Goal: Task Accomplishment & Management: Use online tool/utility

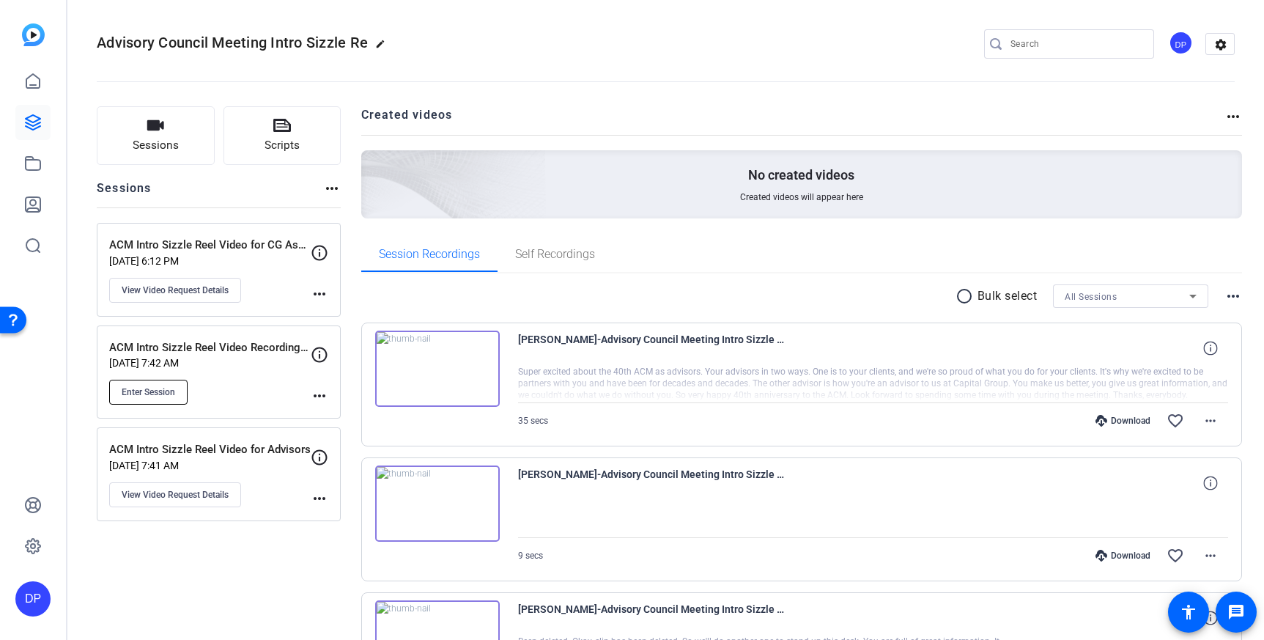
click at [162, 387] on span "Enter Session" at bounding box center [148, 392] width 53 height 12
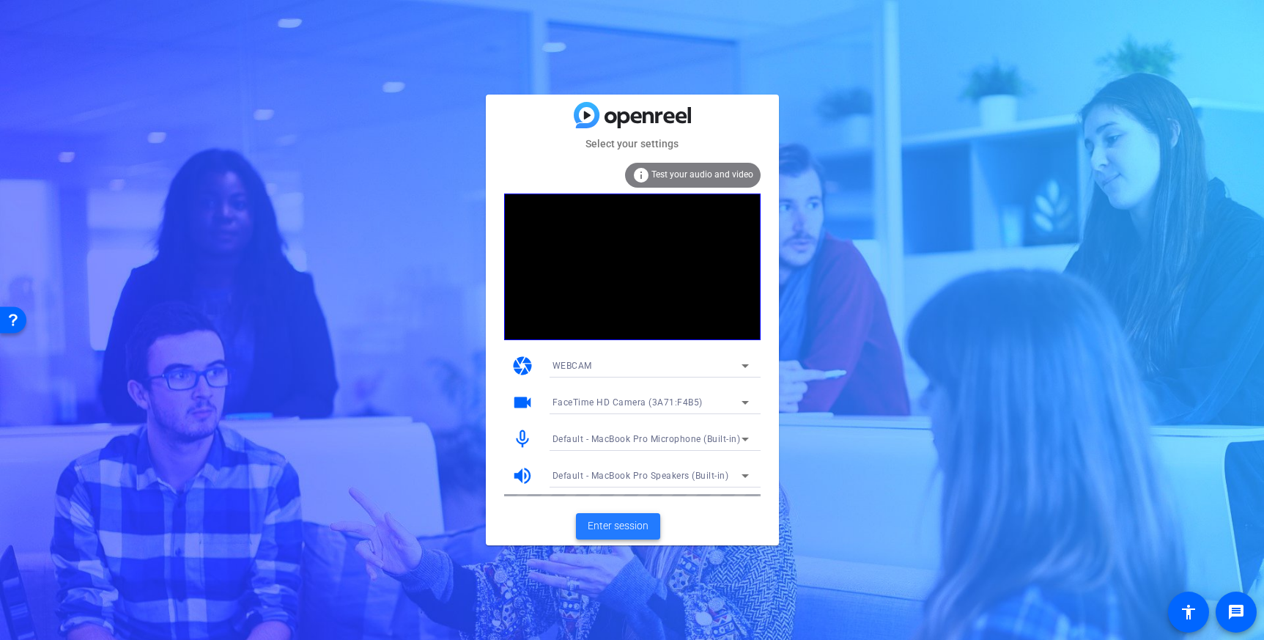
click at [610, 514] on span at bounding box center [618, 526] width 84 height 35
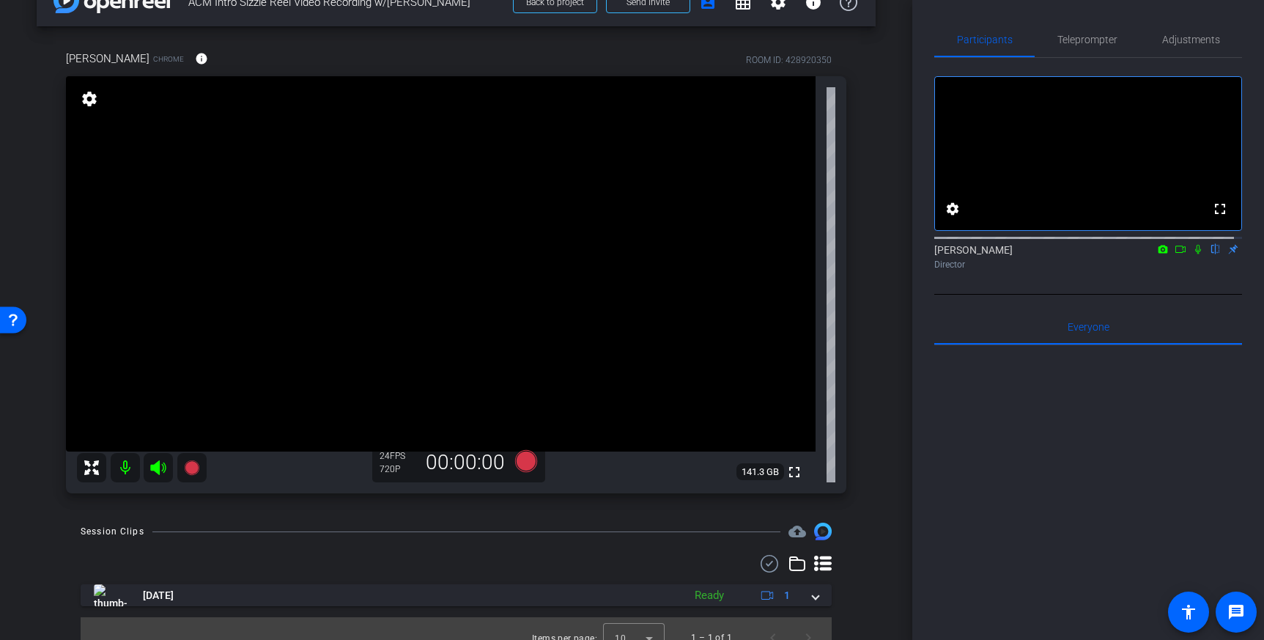
scroll to position [32, 0]
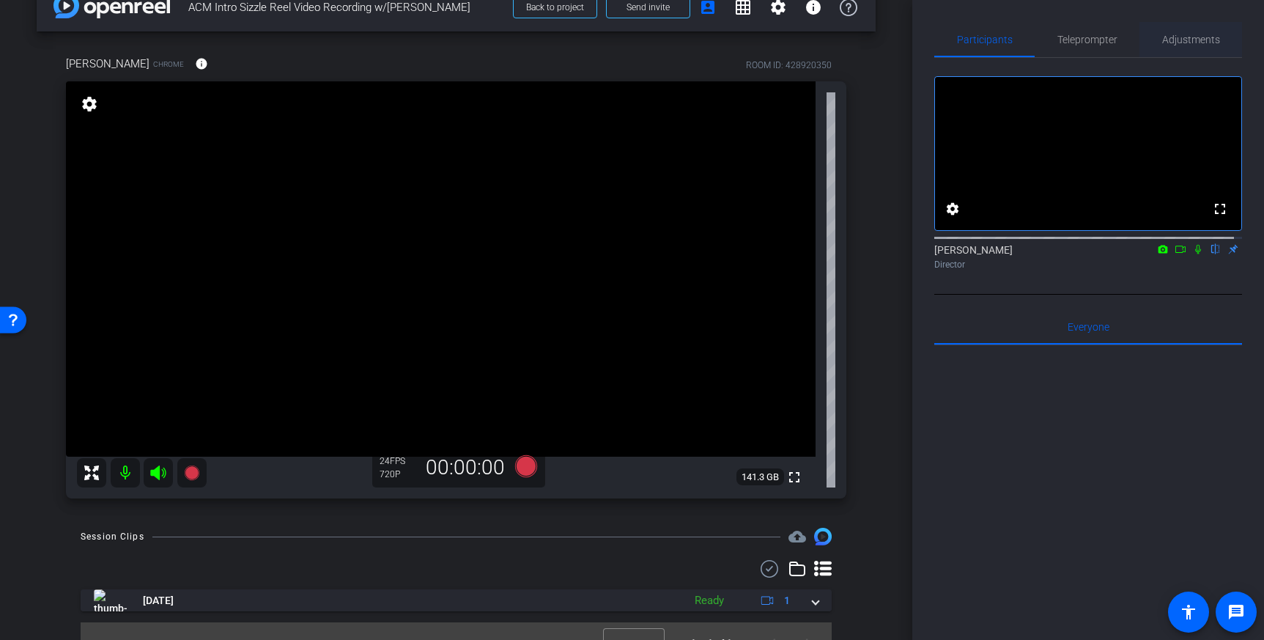
click at [1180, 42] on span "Adjustments" at bounding box center [1191, 39] width 58 height 10
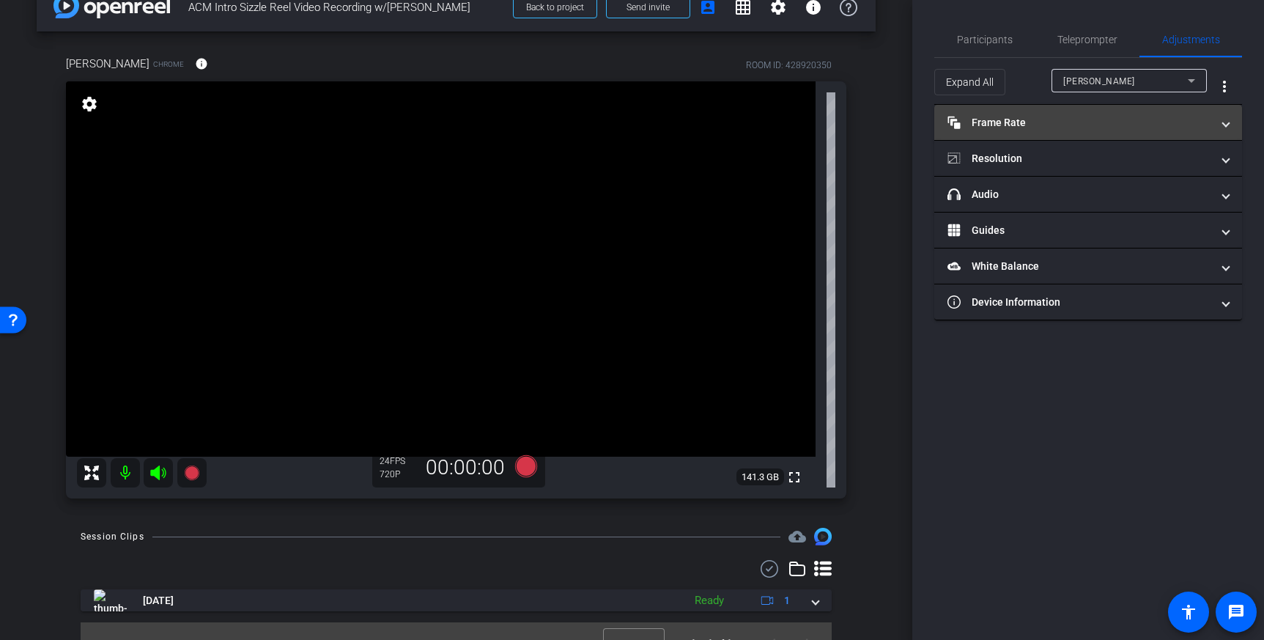
click at [1081, 126] on mat-panel-title "Frame Rate Frame Rate" at bounding box center [1079, 122] width 264 height 15
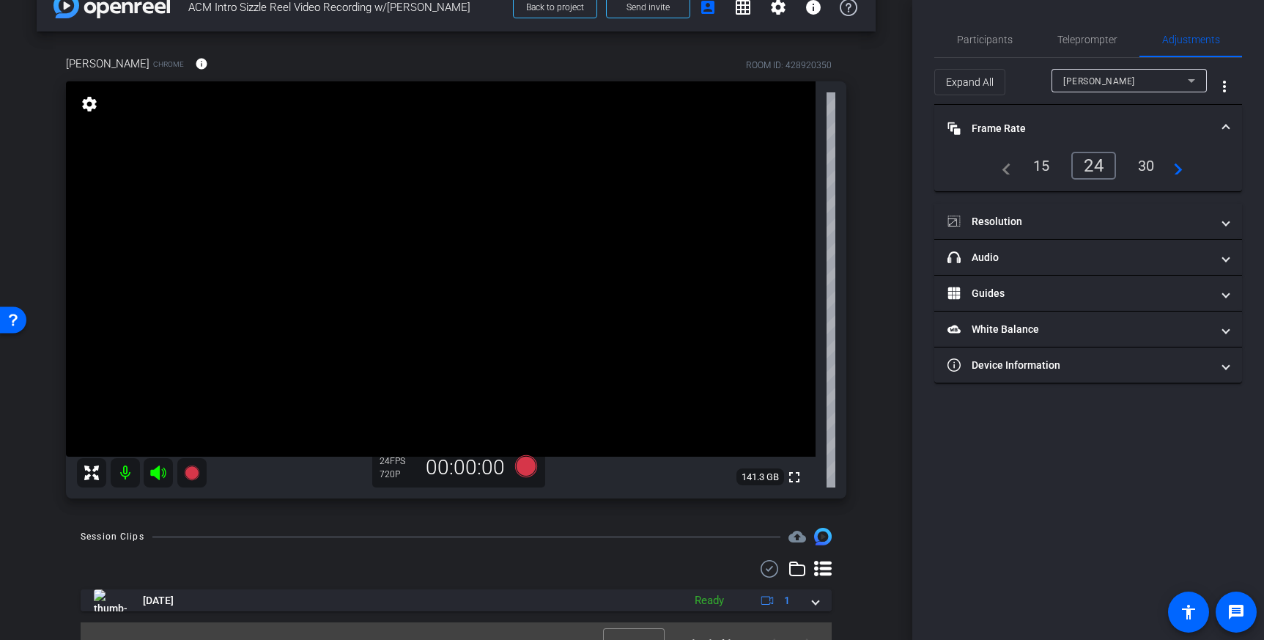
click at [1142, 163] on div "30" at bounding box center [1146, 165] width 39 height 25
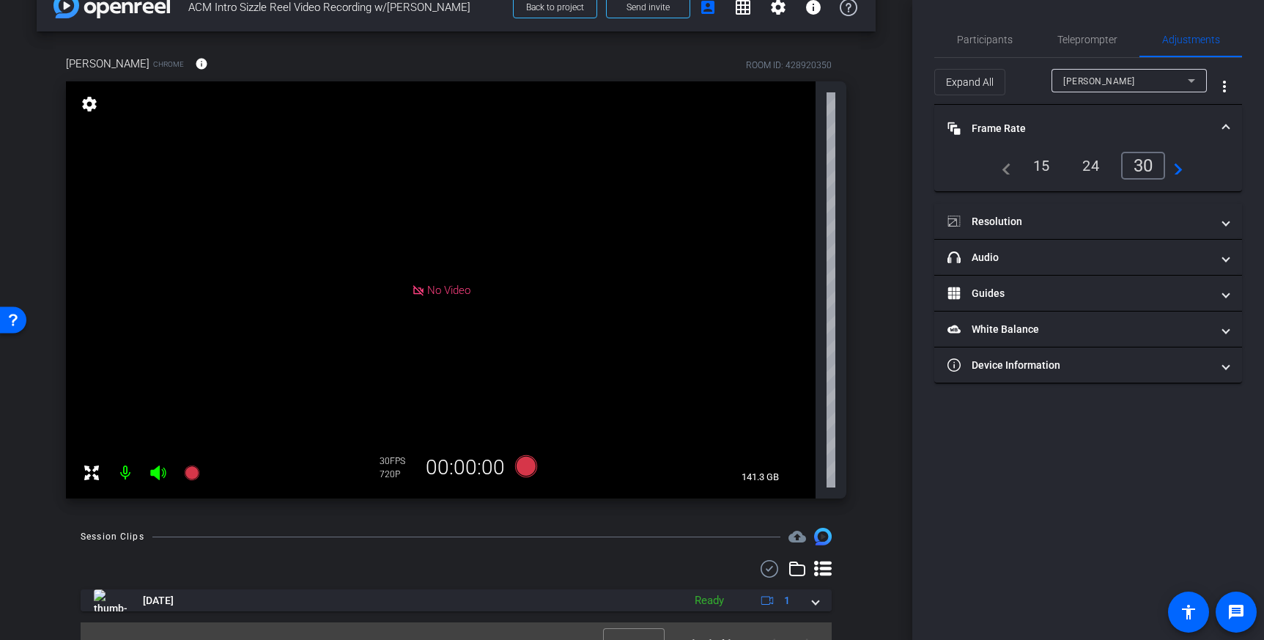
scroll to position [0, 0]
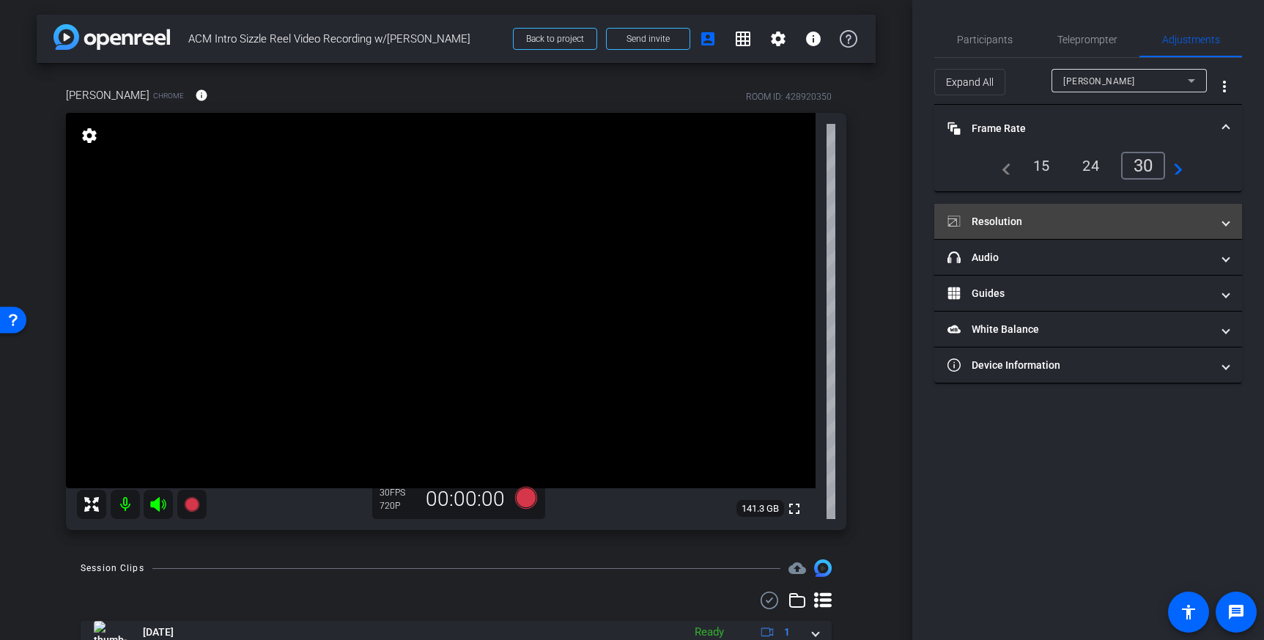
click at [1018, 230] on mat-expansion-panel-header "Resolution" at bounding box center [1088, 221] width 308 height 35
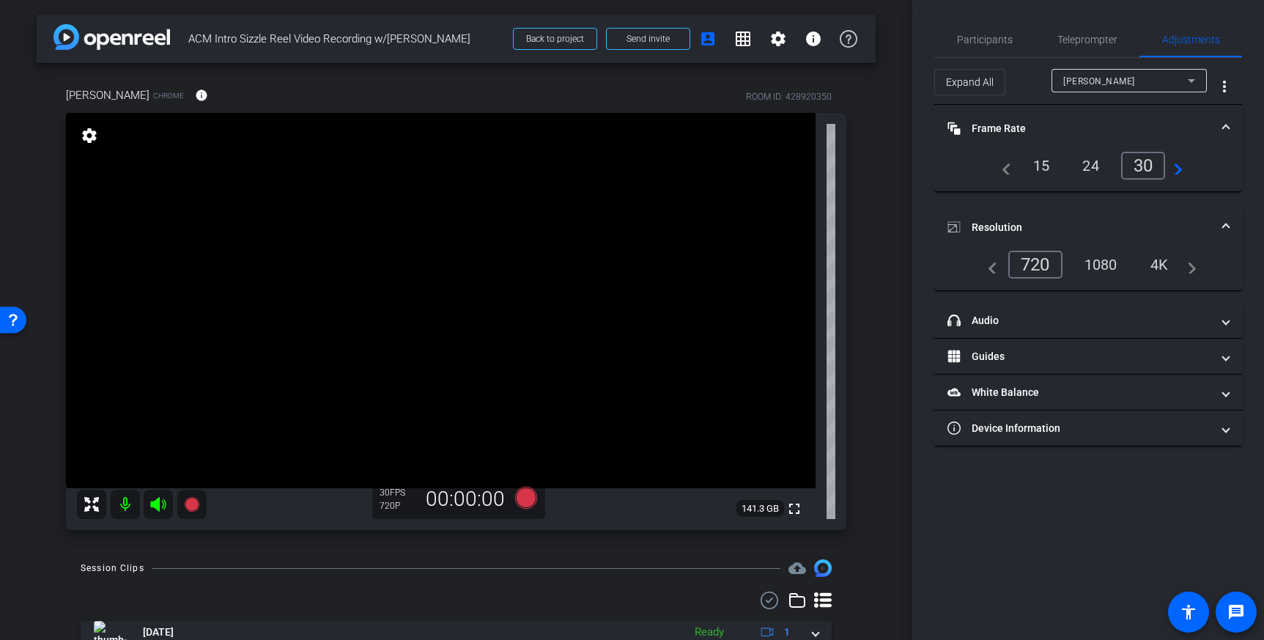
click at [1101, 261] on div "1080" at bounding box center [1100, 264] width 55 height 25
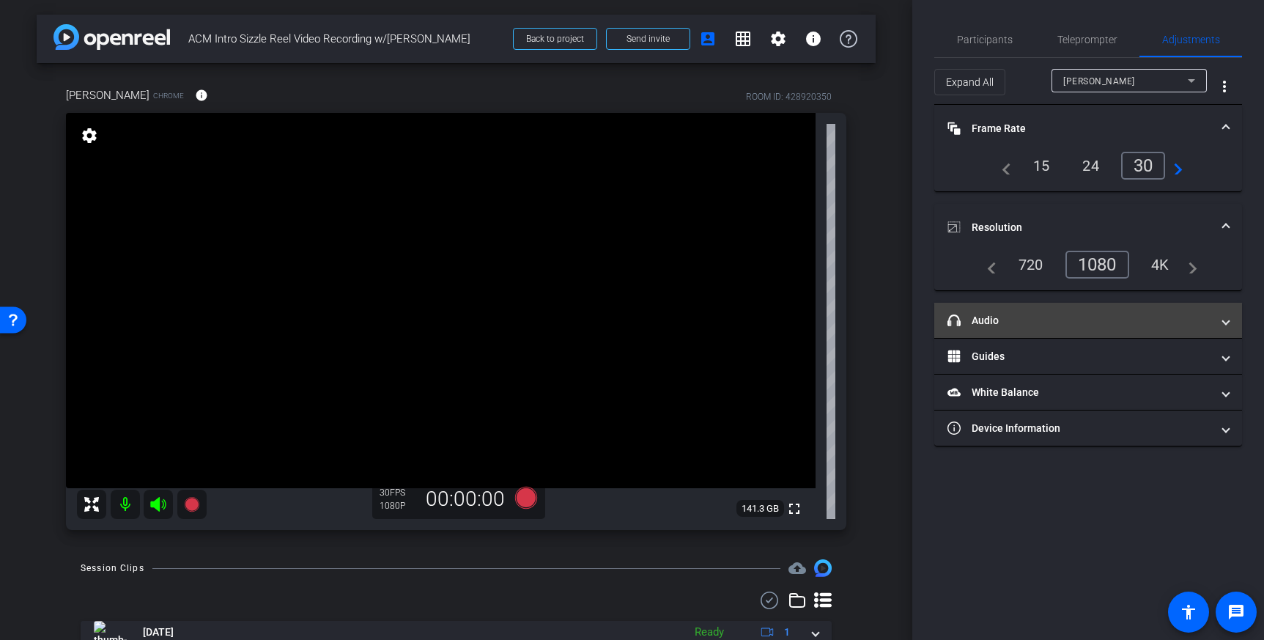
click at [1029, 327] on mat-panel-title "headphone icon Audio" at bounding box center [1079, 320] width 264 height 15
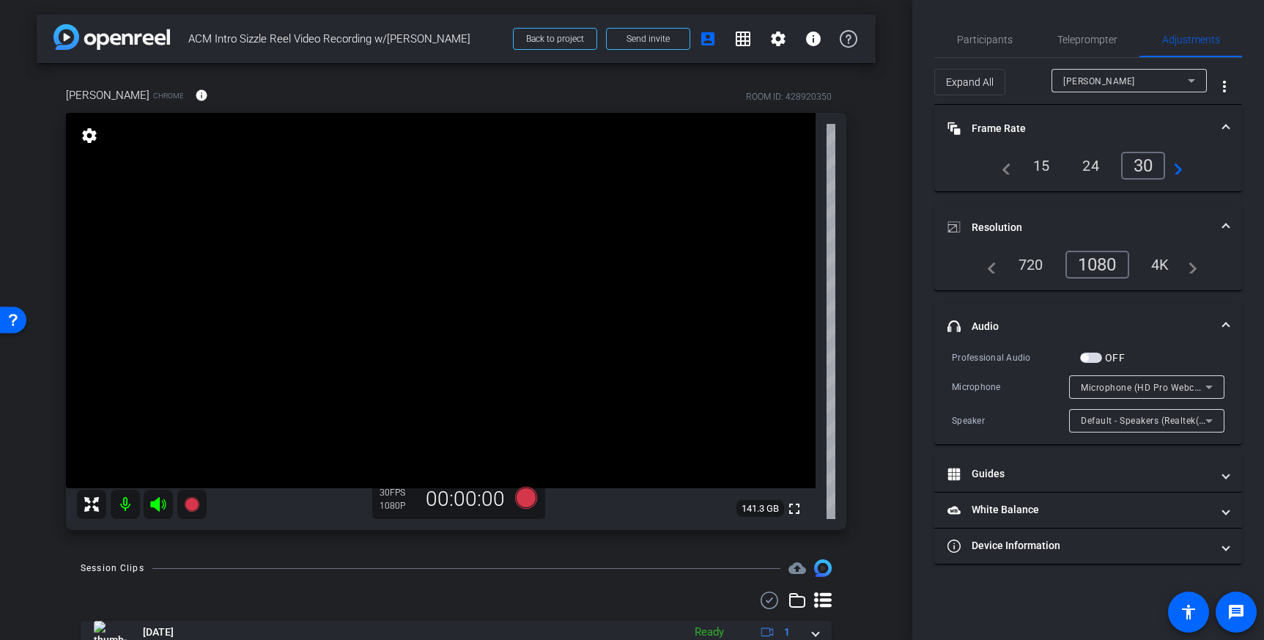
click at [1092, 358] on span "button" at bounding box center [1091, 357] width 22 height 10
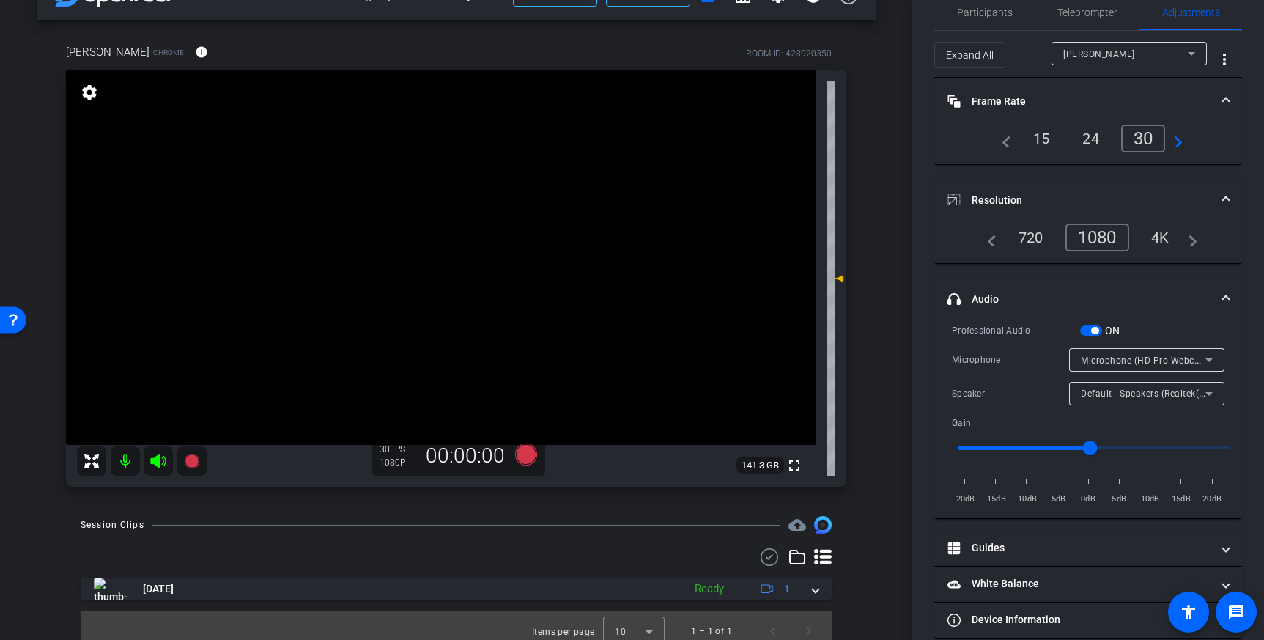
scroll to position [39, 0]
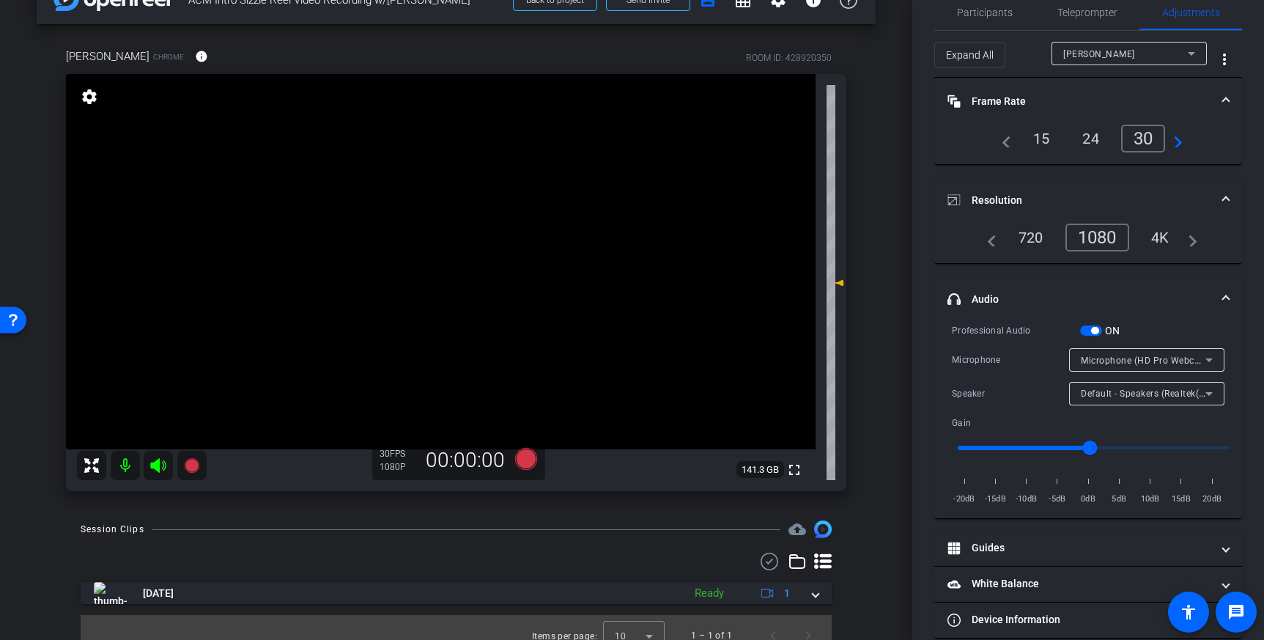
click at [1087, 361] on span "Microphone (HD Pro Webcam C920) (046d:082d)" at bounding box center [1187, 360] width 212 height 12
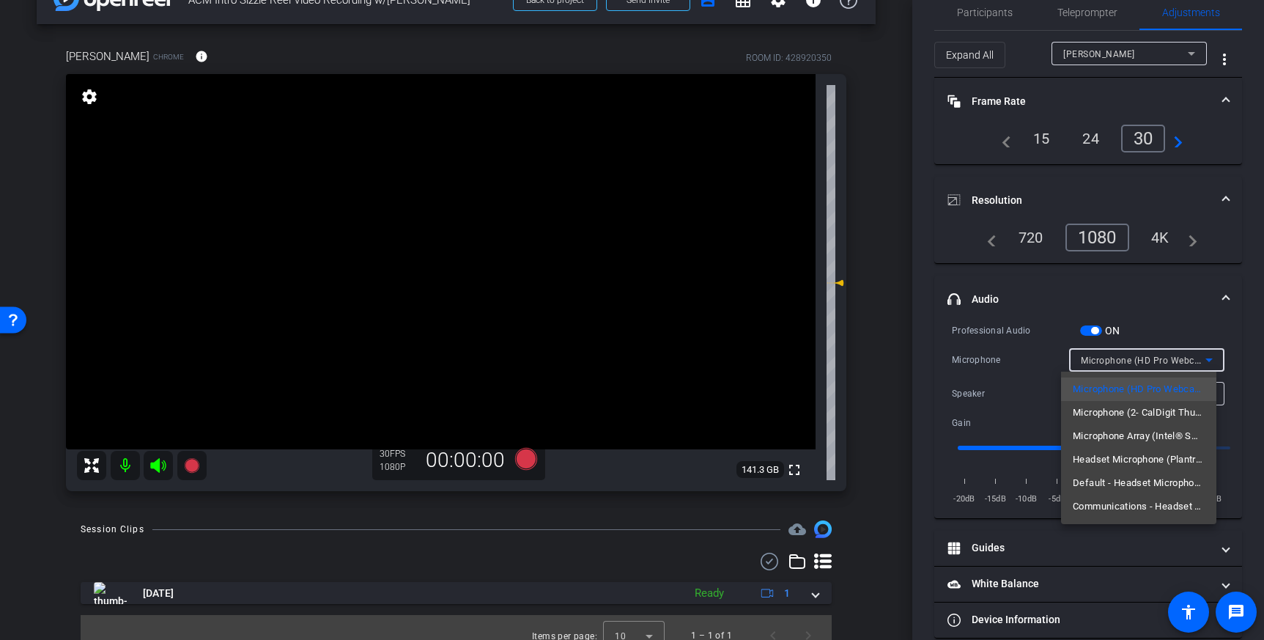
click at [1008, 371] on div at bounding box center [632, 320] width 1264 height 640
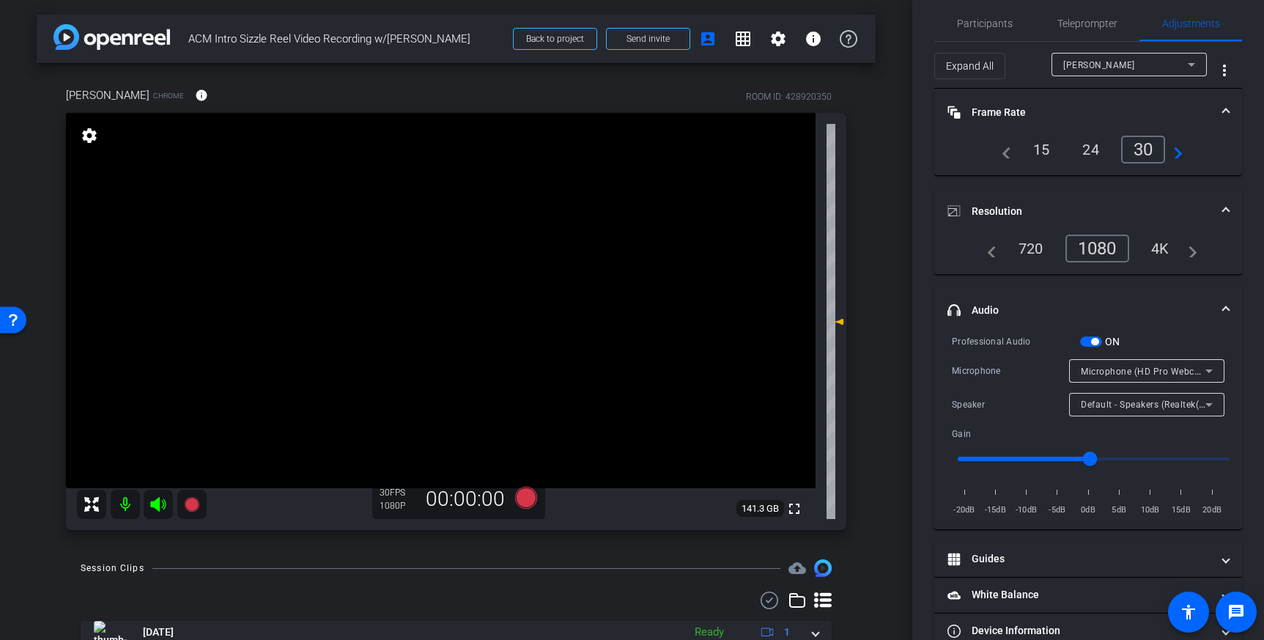
scroll to position [0, 0]
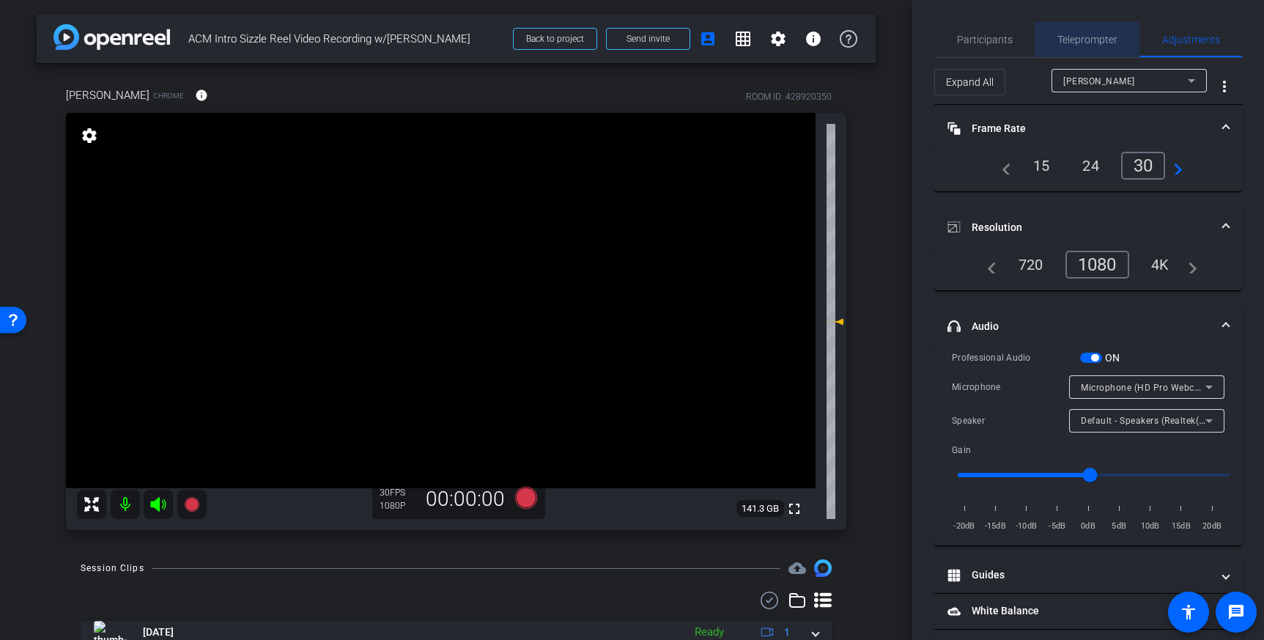
click at [1082, 36] on span "Teleprompter" at bounding box center [1087, 39] width 60 height 10
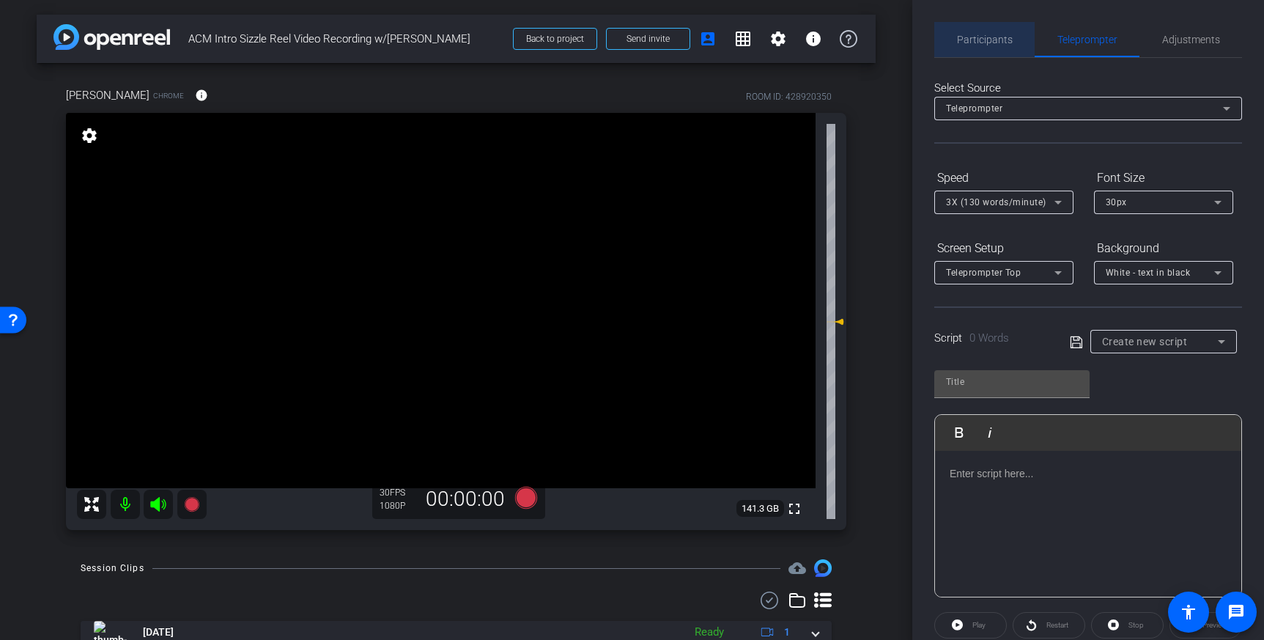
click at [997, 41] on span "Participants" at bounding box center [985, 39] width 56 height 10
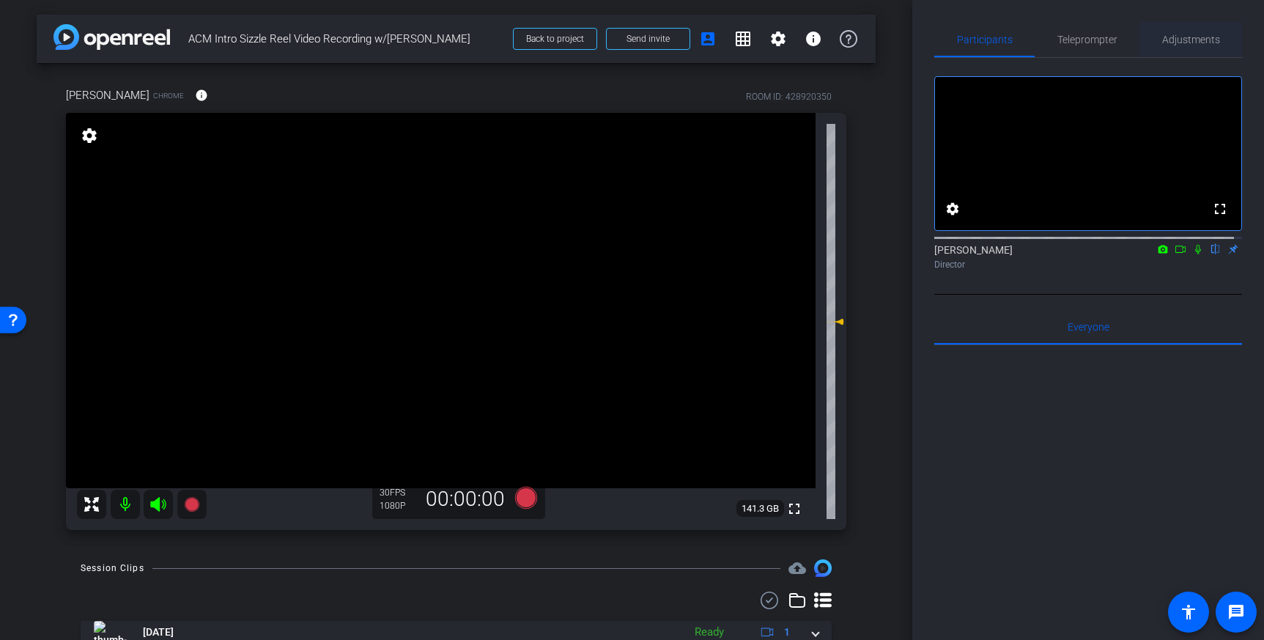
click at [1187, 36] on span "Adjustments" at bounding box center [1191, 39] width 58 height 10
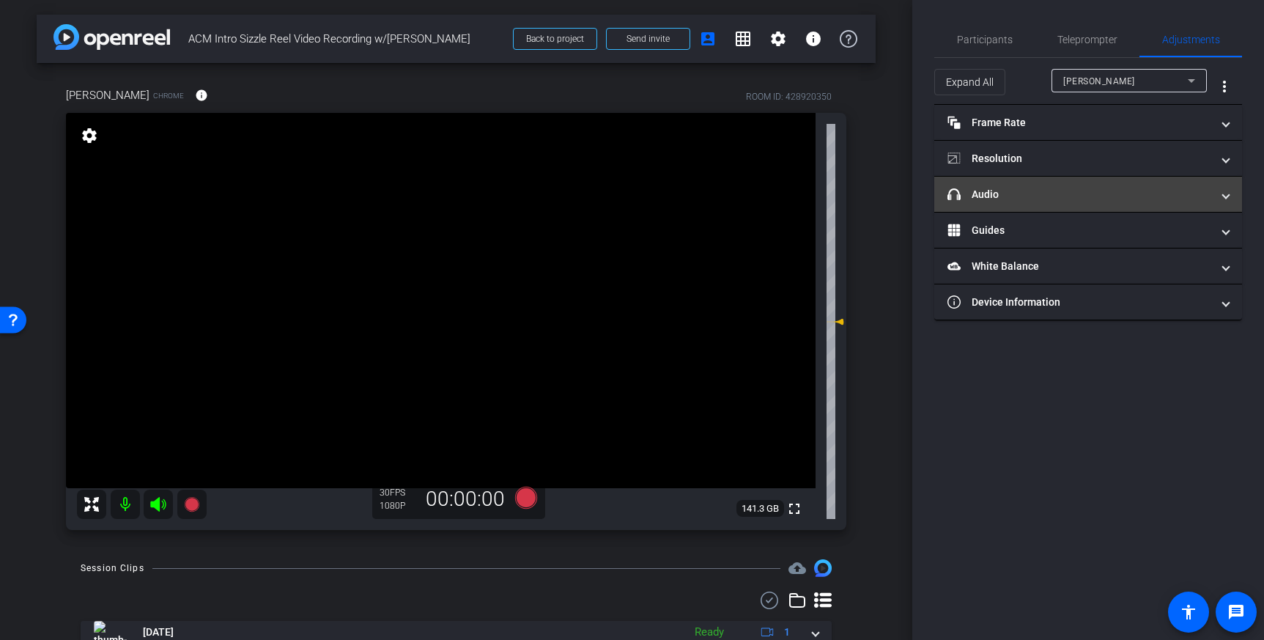
click at [1061, 182] on mat-expansion-panel-header "headphone icon Audio" at bounding box center [1088, 194] width 308 height 35
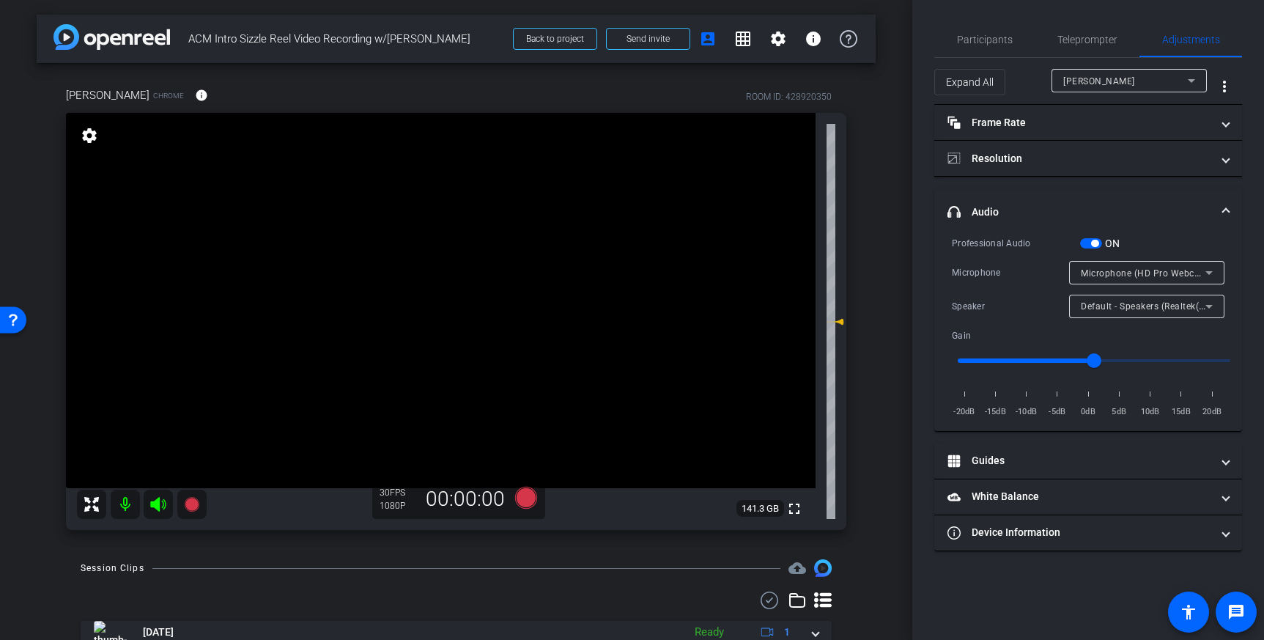
click at [1087, 238] on span "button" at bounding box center [1091, 243] width 22 height 10
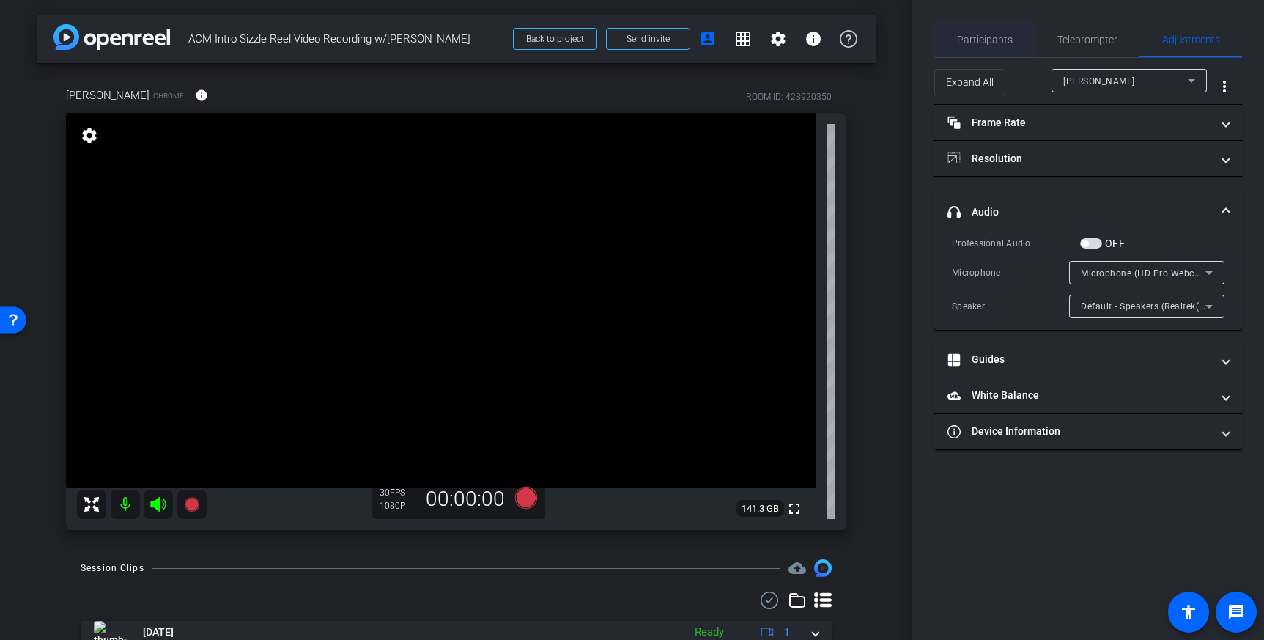
click at [987, 43] on span "Participants" at bounding box center [985, 39] width 56 height 10
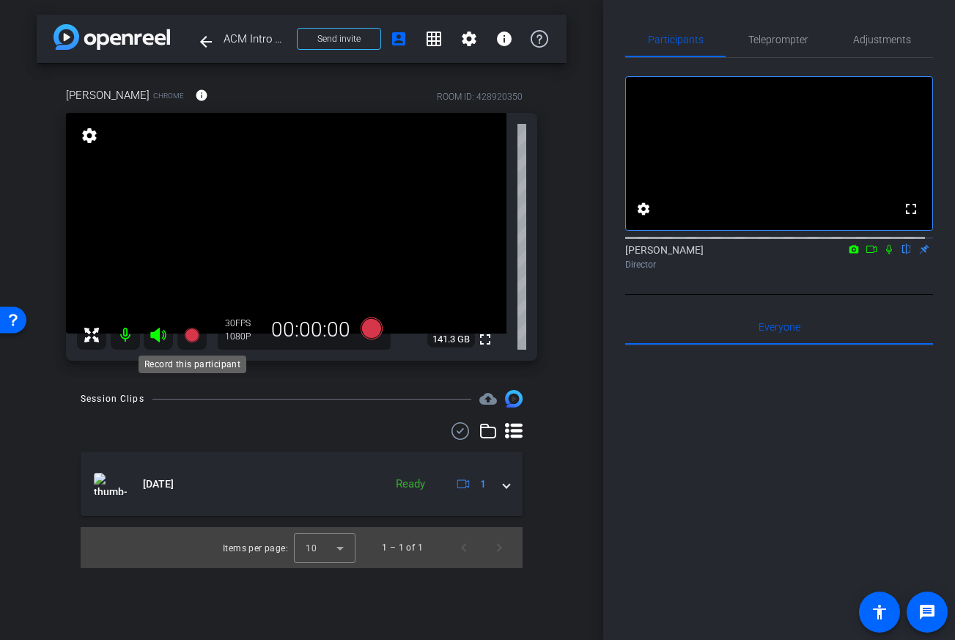
click at [198, 339] on icon at bounding box center [192, 335] width 18 height 18
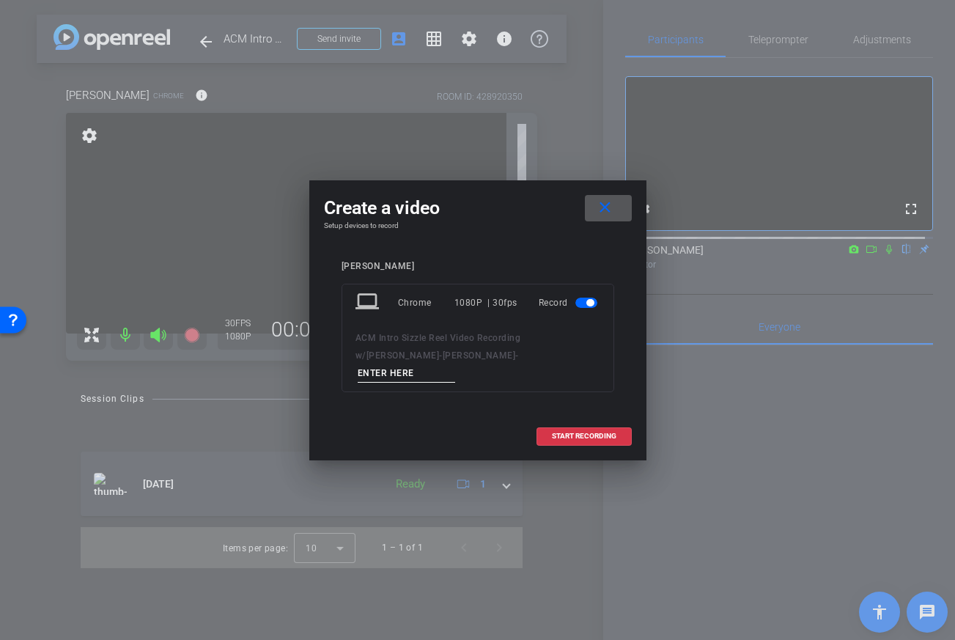
click at [456, 366] on input at bounding box center [407, 373] width 98 height 18
type input "Take 1"
click at [577, 432] on span "START RECORDING" at bounding box center [584, 435] width 64 height 7
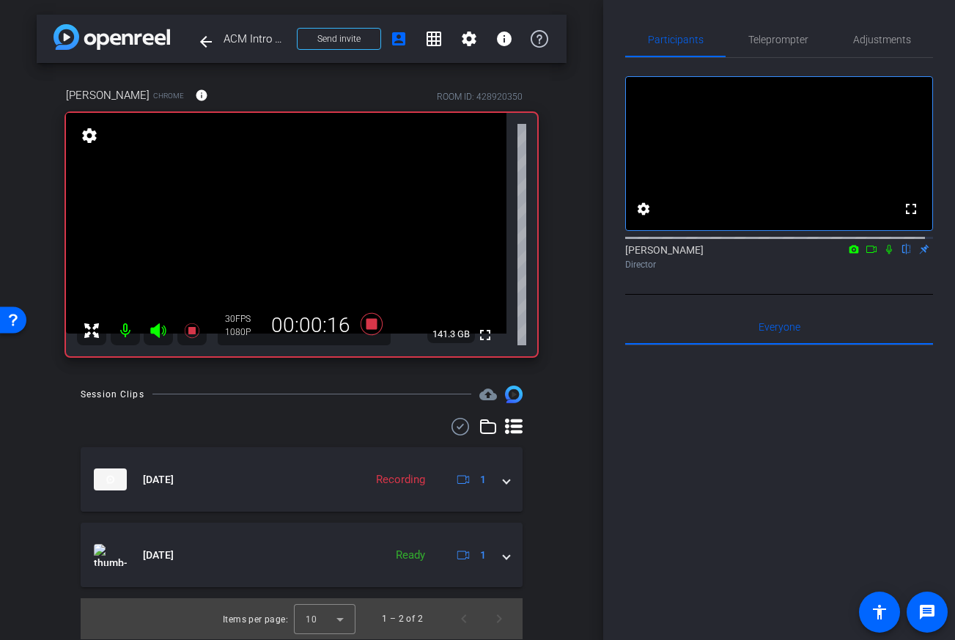
click at [884, 256] on mat-icon at bounding box center [889, 249] width 18 height 13
click at [883, 254] on icon at bounding box center [889, 249] width 12 height 10
click at [886, 254] on icon at bounding box center [889, 250] width 6 height 10
click at [883, 254] on icon at bounding box center [889, 249] width 12 height 10
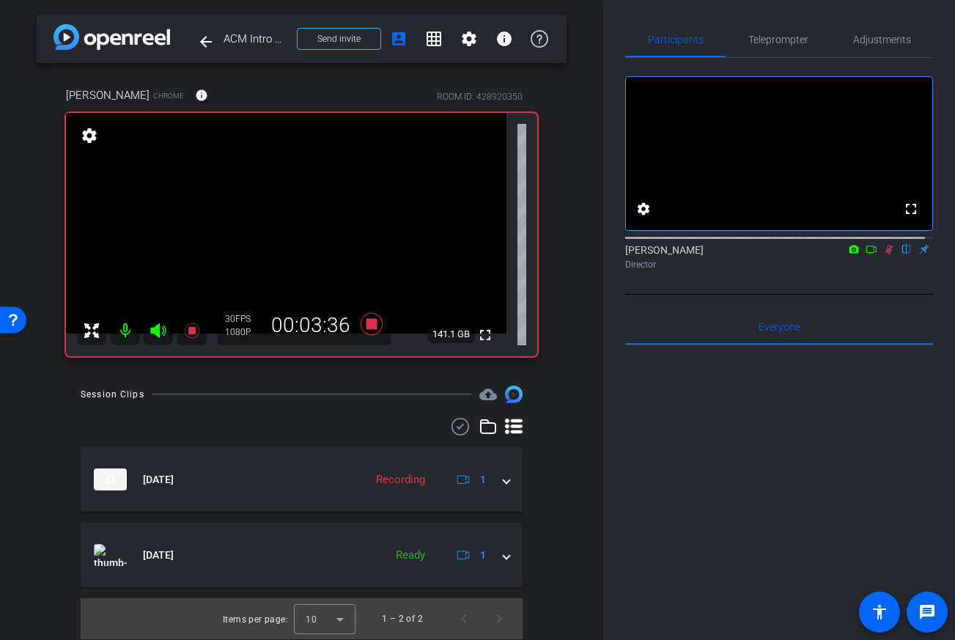
click at [881, 256] on mat-icon at bounding box center [889, 249] width 18 height 13
click at [369, 325] on icon at bounding box center [371, 324] width 22 height 22
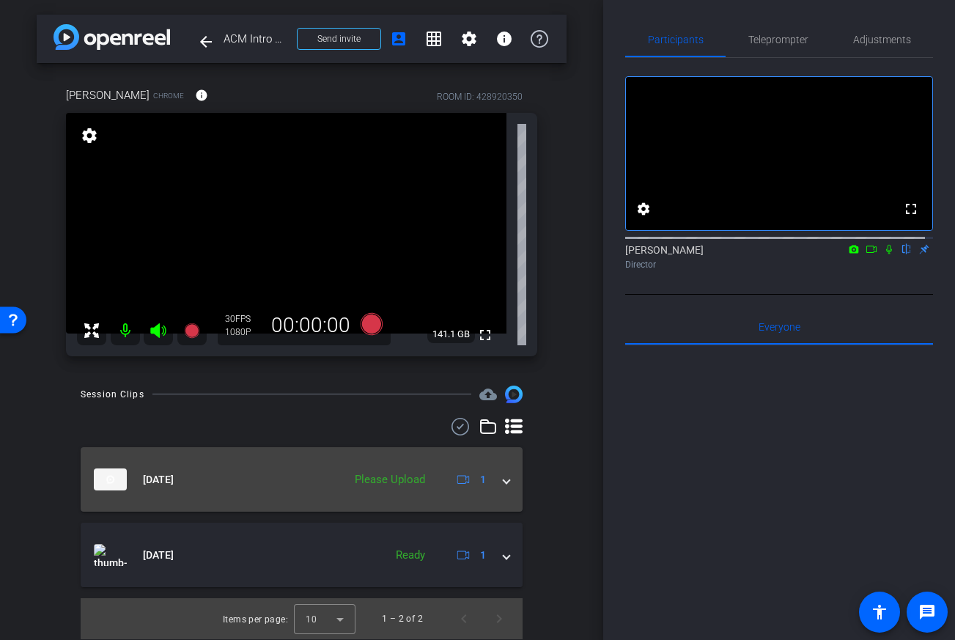
click at [503, 484] on span at bounding box center [506, 479] width 6 height 15
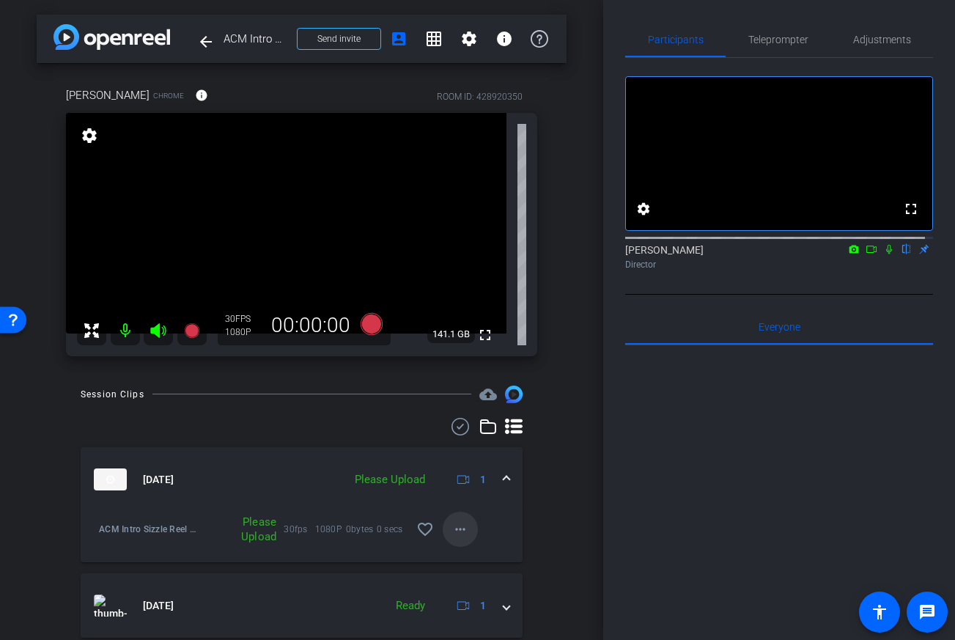
click at [451, 525] on mat-icon "more_horiz" at bounding box center [460, 529] width 18 height 18
drag, startPoint x: 462, startPoint y: 551, endPoint x: 489, endPoint y: 526, distance: 36.3
click at [489, 526] on div "Archive clip Delete clip" at bounding box center [477, 320] width 955 height 640
click at [537, 517] on div at bounding box center [477, 320] width 955 height 640
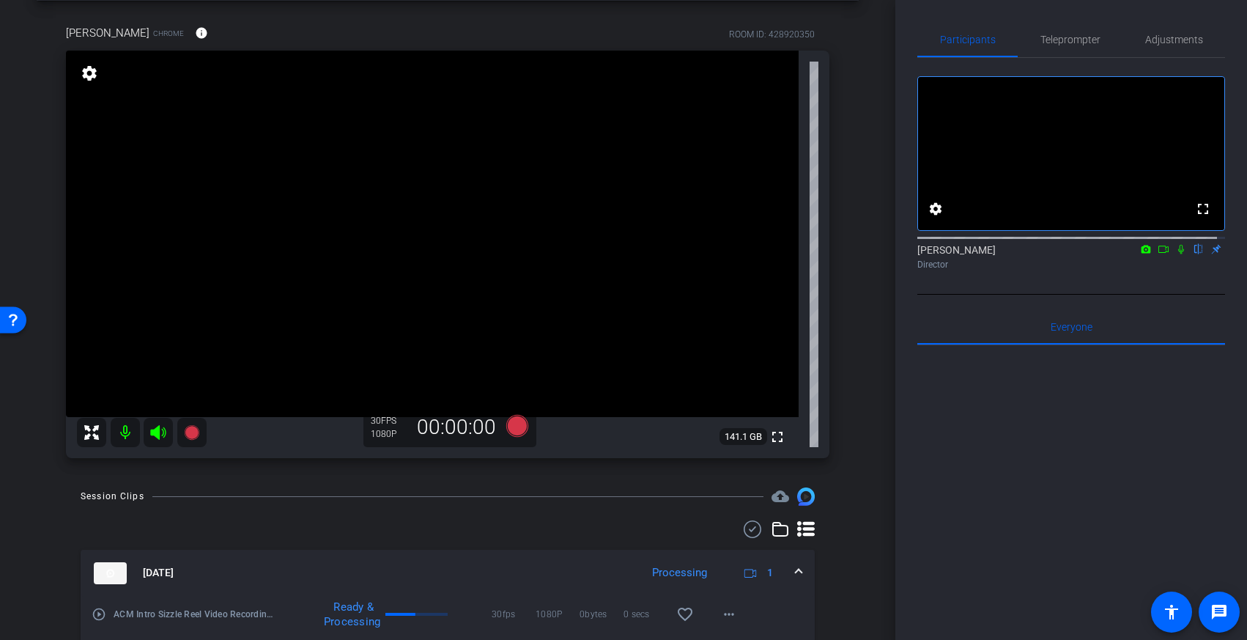
scroll to position [155, 0]
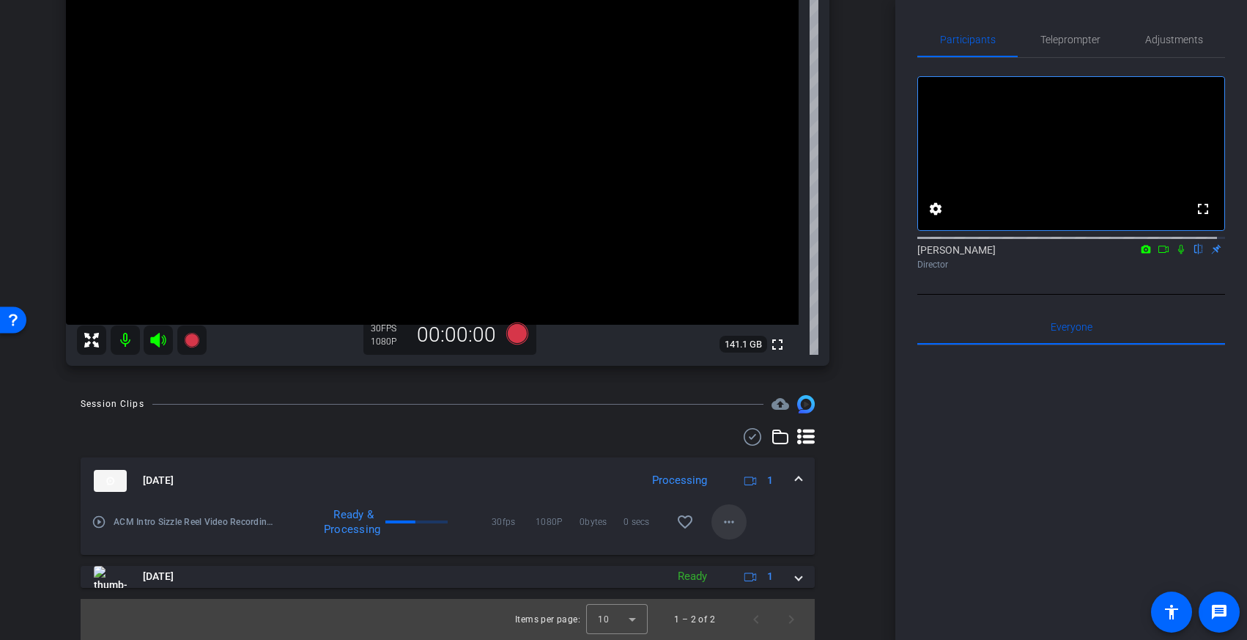
click at [720, 517] on mat-icon "more_horiz" at bounding box center [729, 522] width 18 height 18
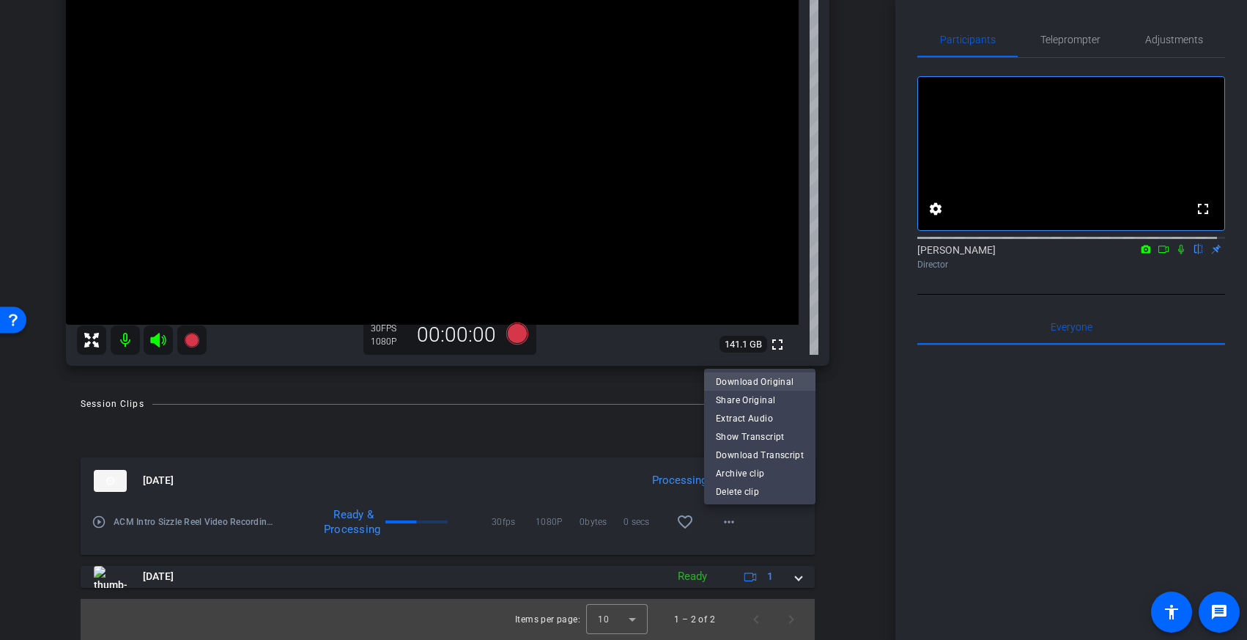
click at [738, 380] on span "Download Original" at bounding box center [760, 381] width 88 height 18
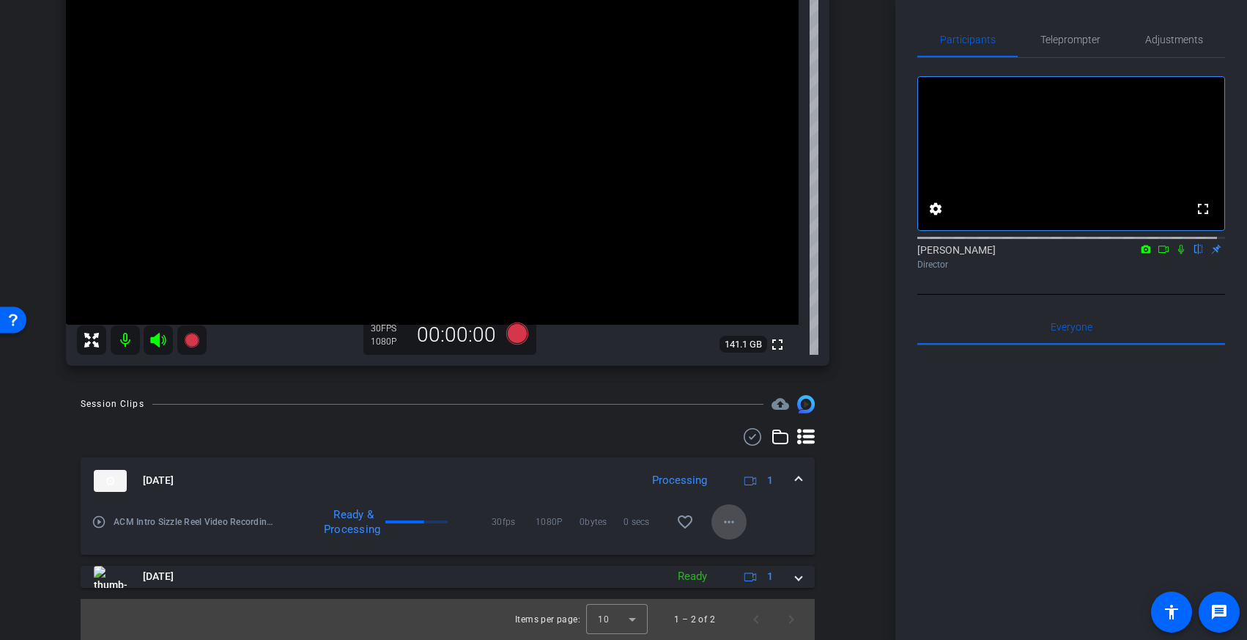
click at [724, 517] on mat-icon "more_horiz" at bounding box center [729, 522] width 18 height 18
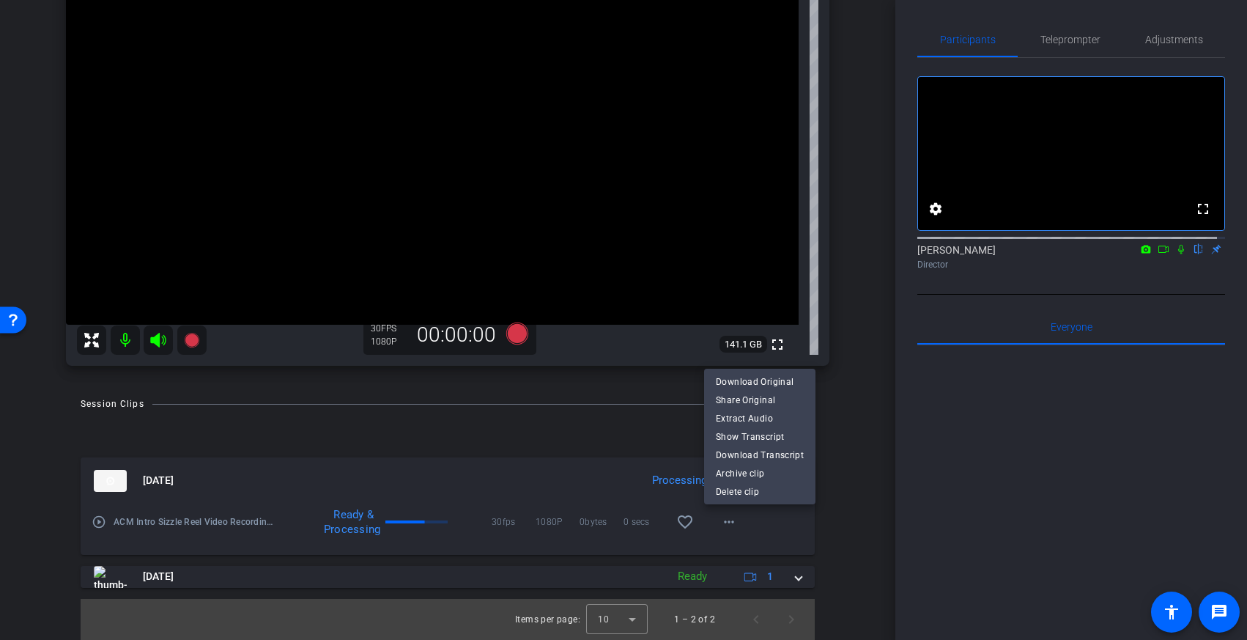
click at [476, 543] on div at bounding box center [623, 320] width 1247 height 640
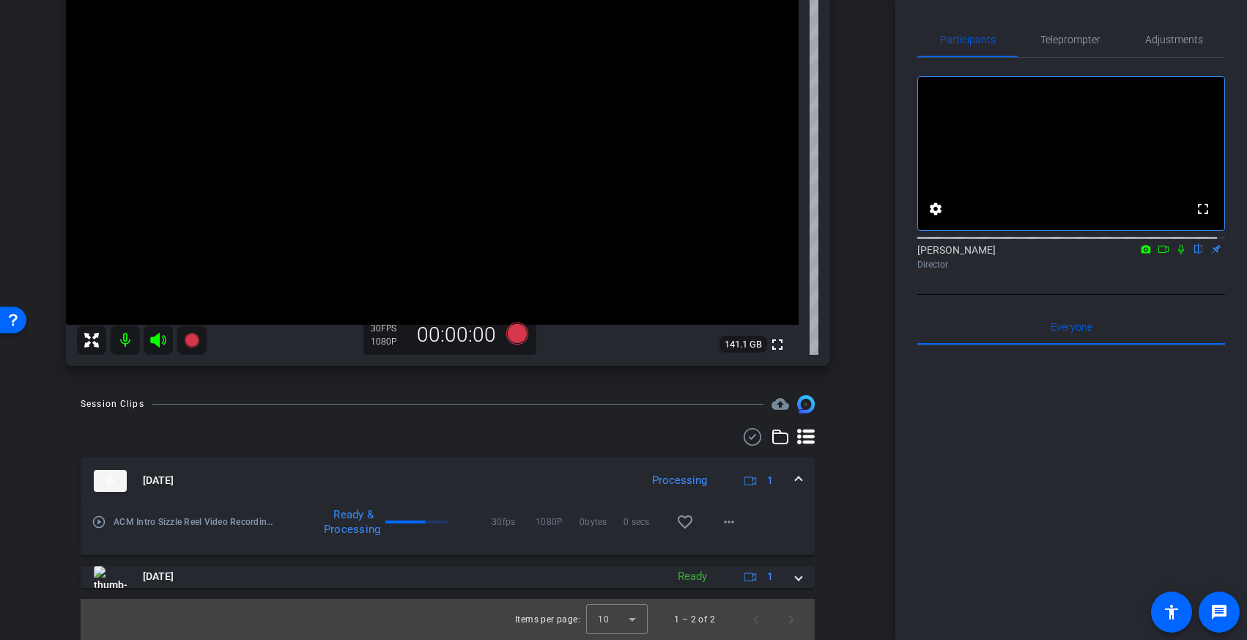
click at [100, 521] on mat-icon "play_circle_outline" at bounding box center [99, 521] width 15 height 15
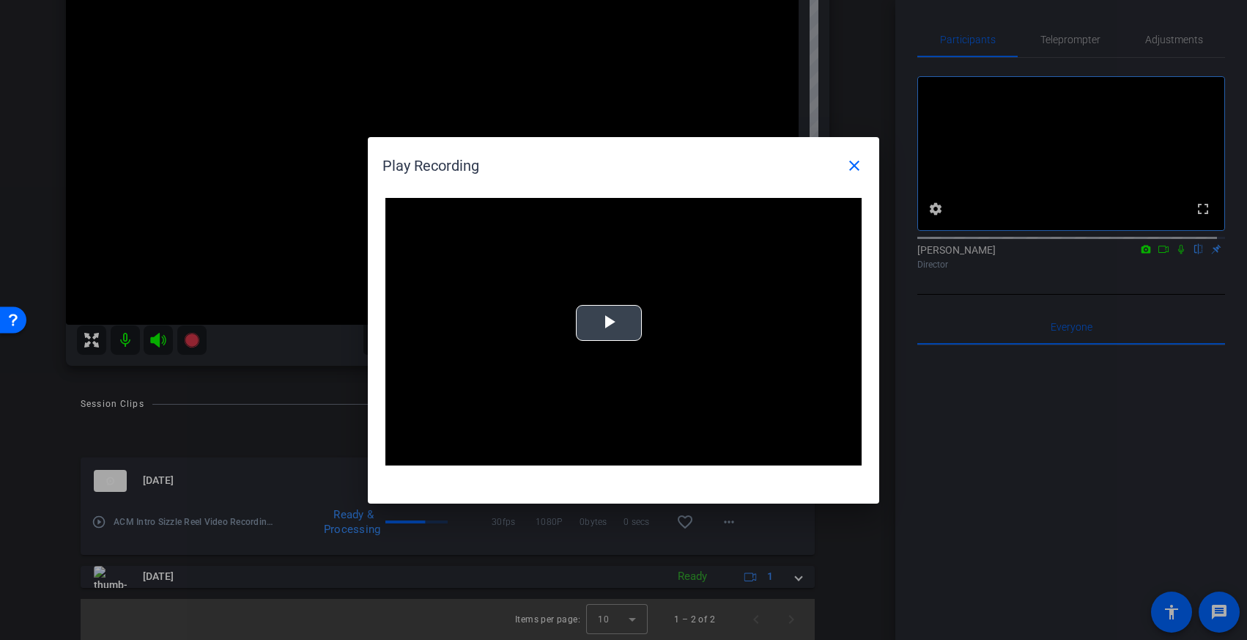
click at [609, 322] on span "Video Player" at bounding box center [609, 322] width 0 height 0
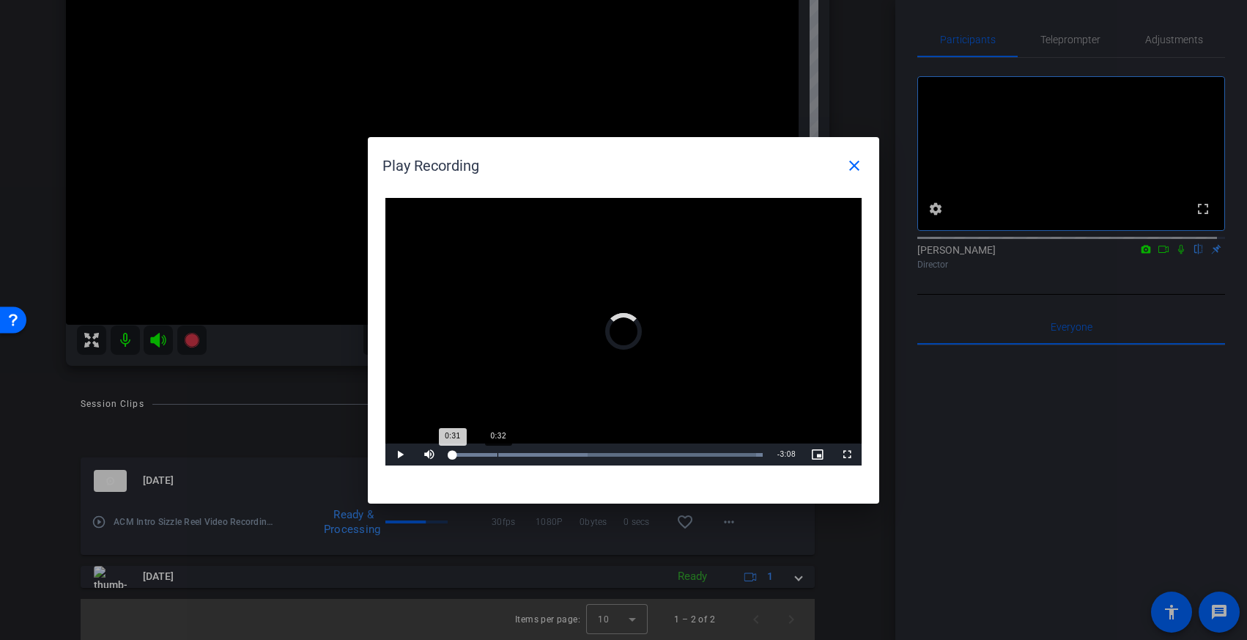
click at [497, 450] on div "Loaded : 100.00% 0:32 0:31" at bounding box center [607, 454] width 326 height 22
click at [551, 451] on div "Loaded : 100.00% 1:10 0:34" at bounding box center [607, 454] width 326 height 22
click at [619, 451] on div "Loaded : 100.00% 1:58 1:11" at bounding box center [607, 454] width 326 height 22
click at [684, 450] on div "Loaded : 100.00% 2:44 1:59" at bounding box center [607, 454] width 326 height 22
click at [856, 167] on mat-icon "close" at bounding box center [855, 166] width 18 height 18
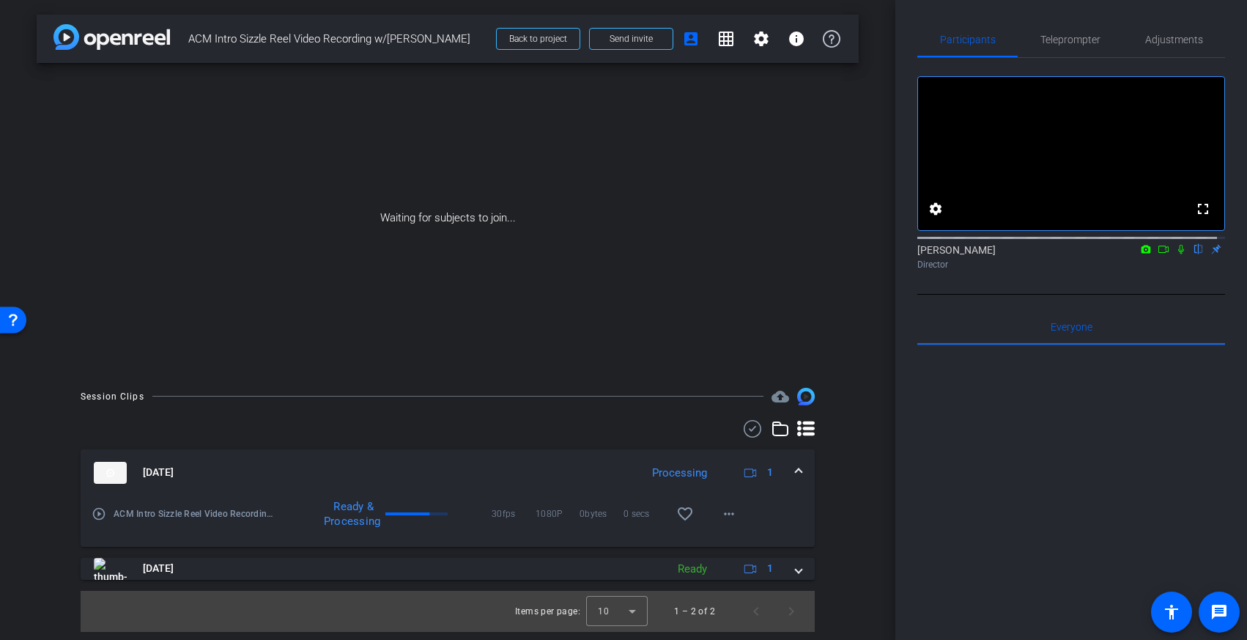
scroll to position [0, 0]
